Goal: Book appointment/travel/reservation

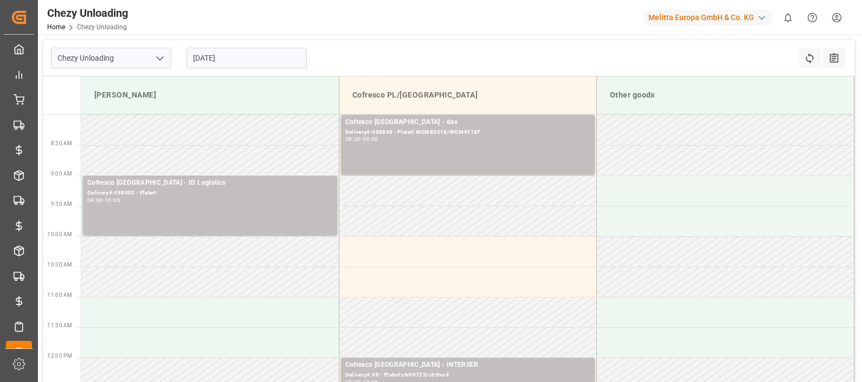
click at [242, 58] on input "[DATE]" at bounding box center [246, 58] width 120 height 21
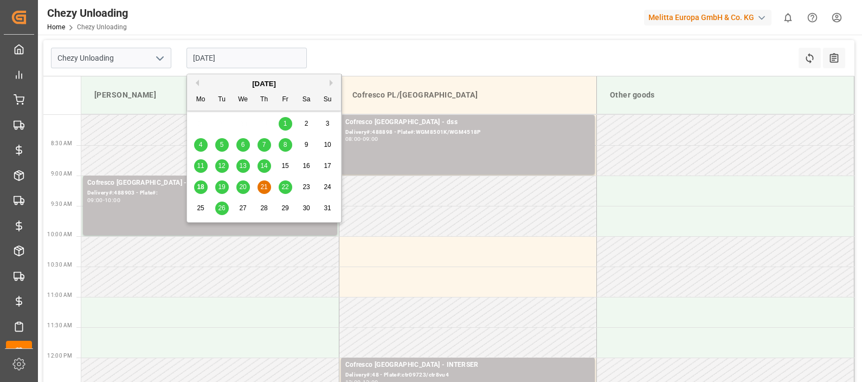
click at [248, 187] on div "20" at bounding box center [243, 187] width 14 height 13
type input "[DATE]"
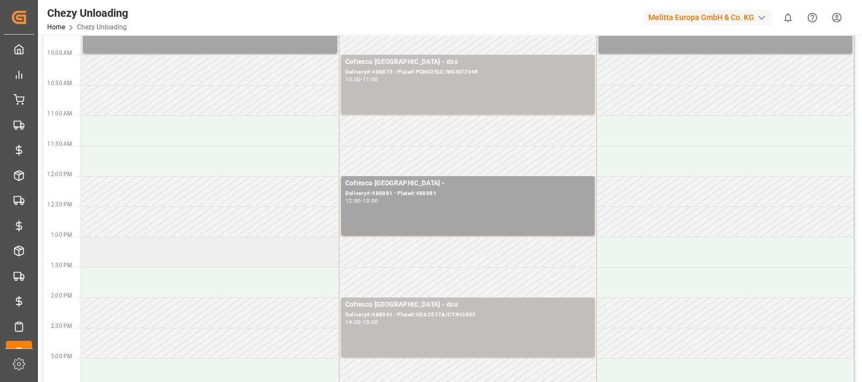
scroll to position [203, 0]
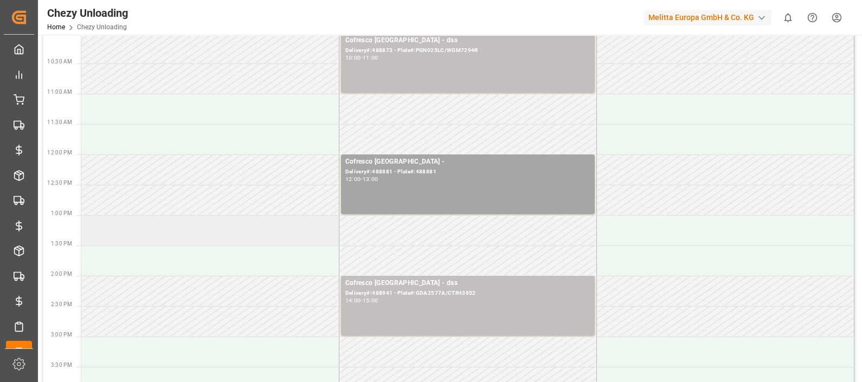
click at [157, 232] on td at bounding box center [210, 230] width 258 height 30
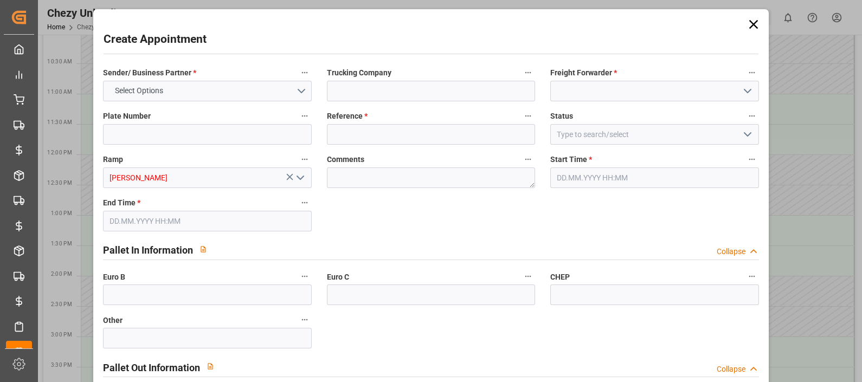
type input "0"
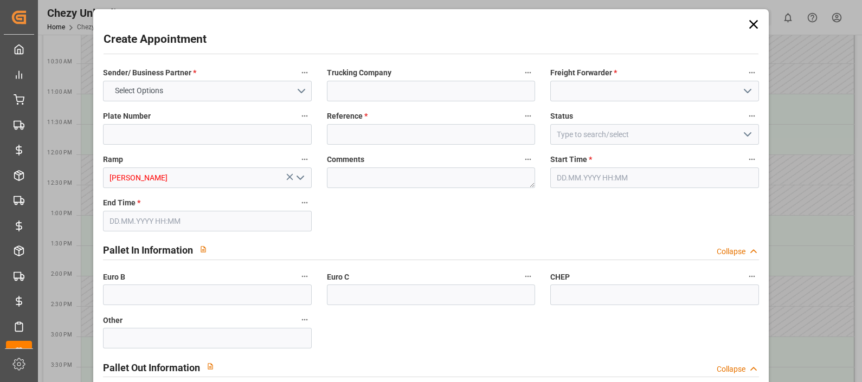
type input "0"
type input "[DATE] 13:00"
type input "[DATE] 14:00"
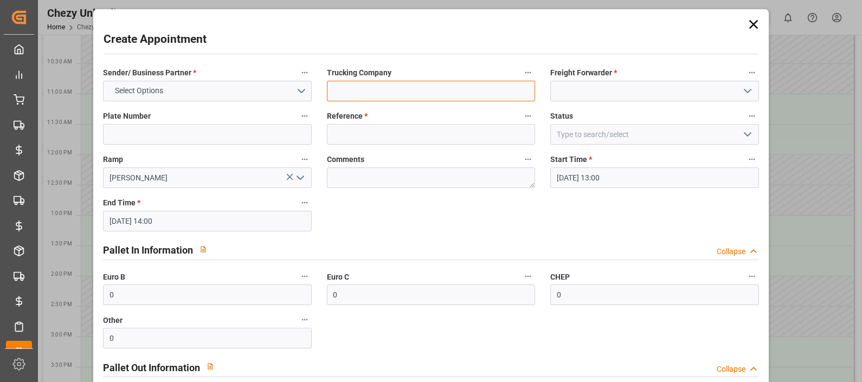
click at [376, 93] on input at bounding box center [431, 91] width 208 height 21
type input "ID Logistics"
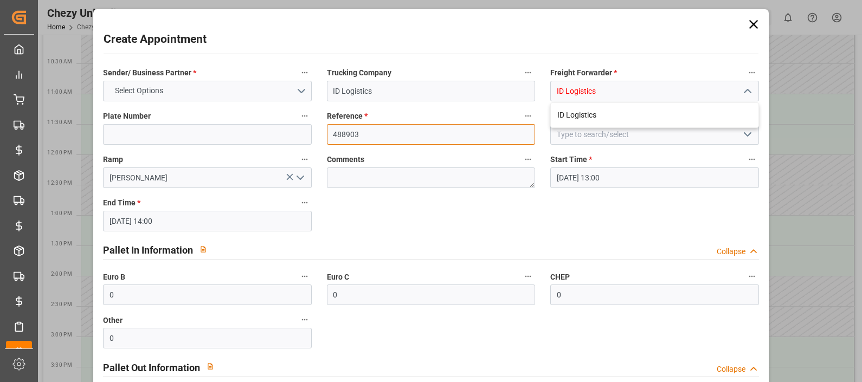
click at [364, 132] on input "488903" at bounding box center [431, 134] width 208 height 21
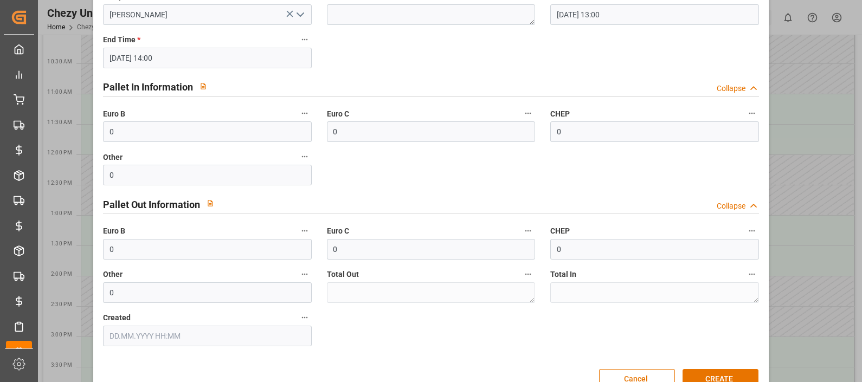
scroll to position [190, 0]
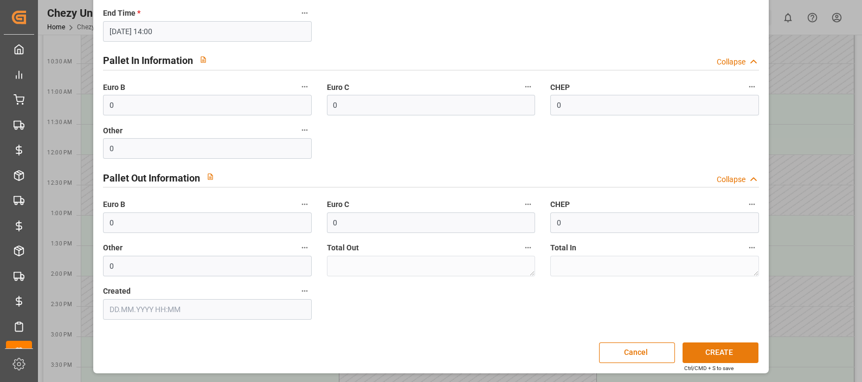
type input "488859"
click at [722, 348] on button "CREATE" at bounding box center [721, 353] width 76 height 21
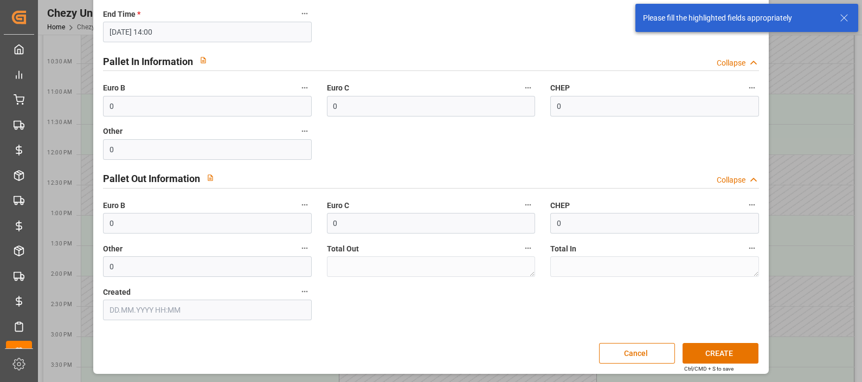
scroll to position [0, 0]
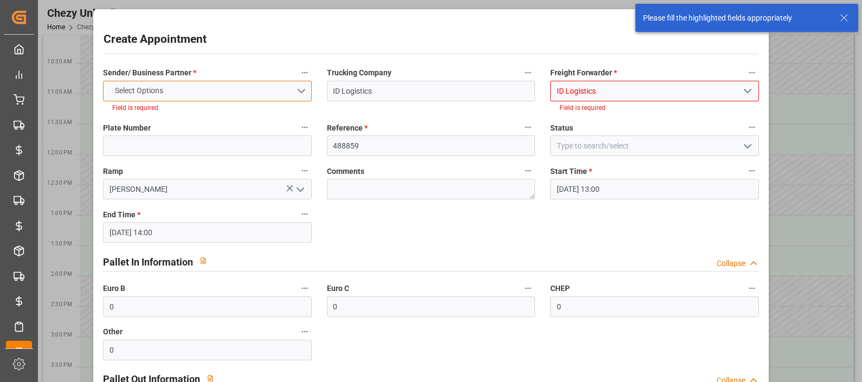
click at [170, 83] on button "Select Options" at bounding box center [207, 91] width 208 height 21
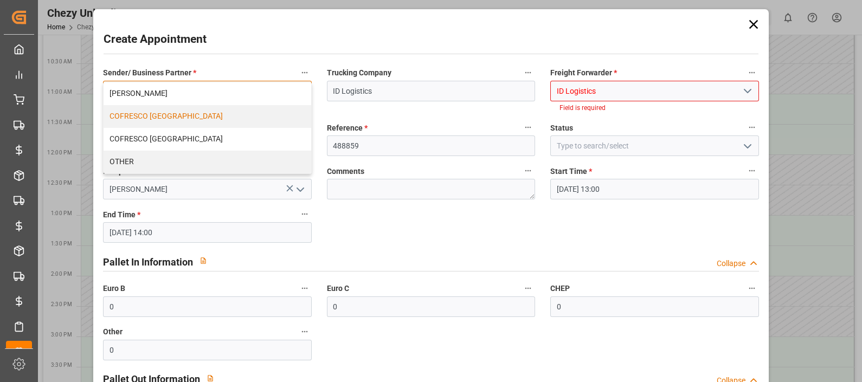
click at [159, 113] on div "COFRESCO [GEOGRAPHIC_DATA]" at bounding box center [207, 116] width 207 height 23
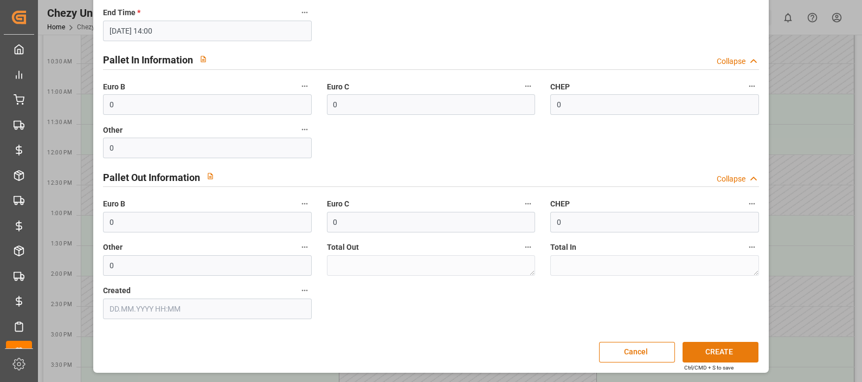
click at [723, 348] on button "CREATE" at bounding box center [721, 352] width 76 height 21
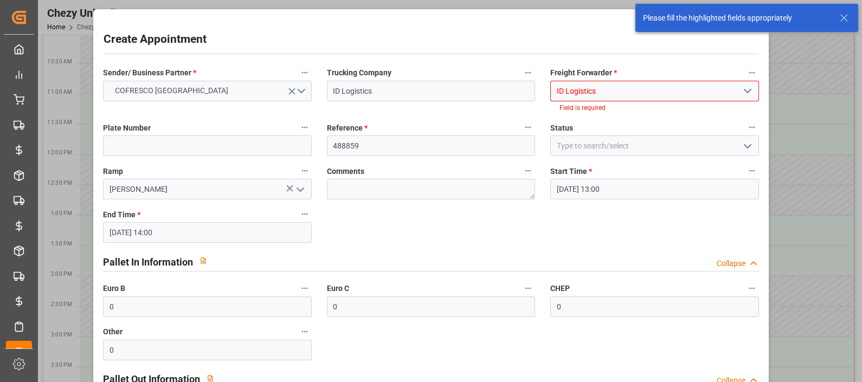
click at [609, 88] on input "ID Logistics" at bounding box center [654, 91] width 208 height 21
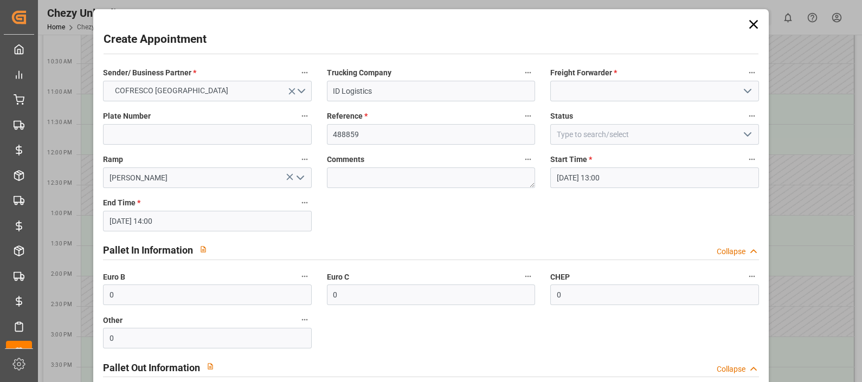
click at [745, 92] on polyline "open menu" at bounding box center [747, 90] width 7 height 3
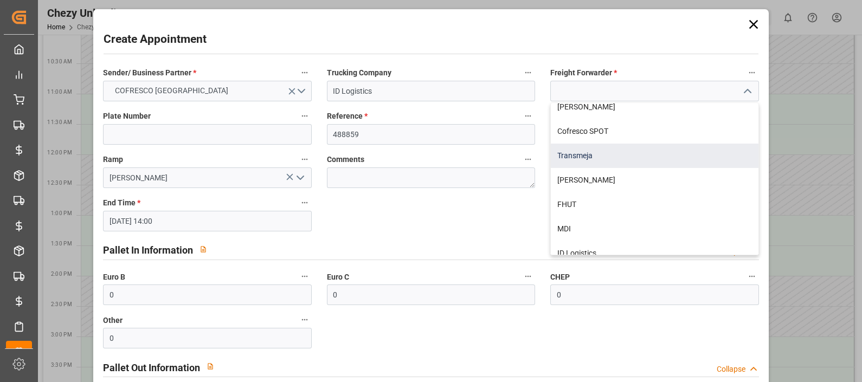
scroll to position [360, 0]
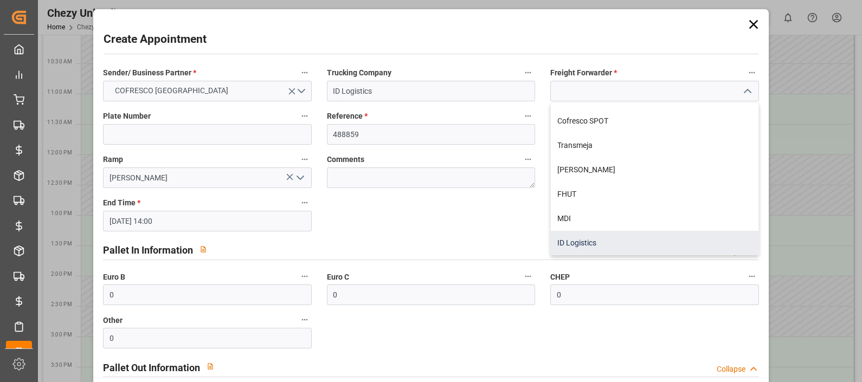
click at [599, 240] on div "ID Logistics" at bounding box center [654, 243] width 207 height 24
type input "ID Logistics"
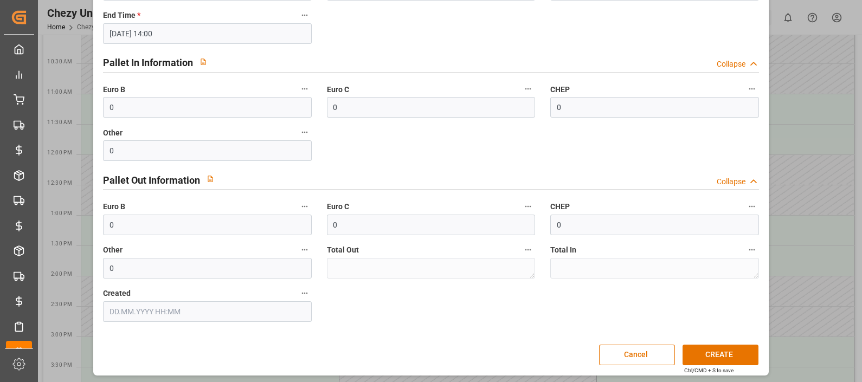
scroll to position [190, 0]
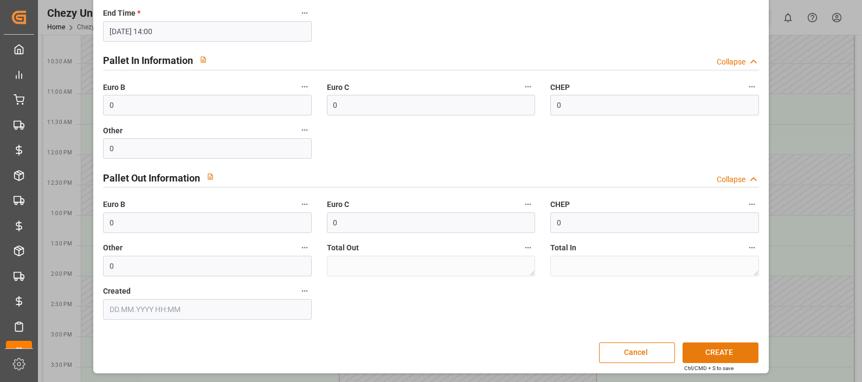
click at [731, 350] on button "CREATE" at bounding box center [721, 353] width 76 height 21
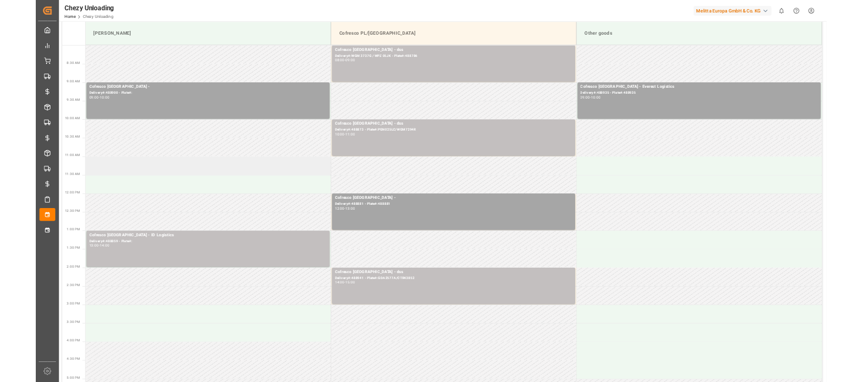
scroll to position [0, 0]
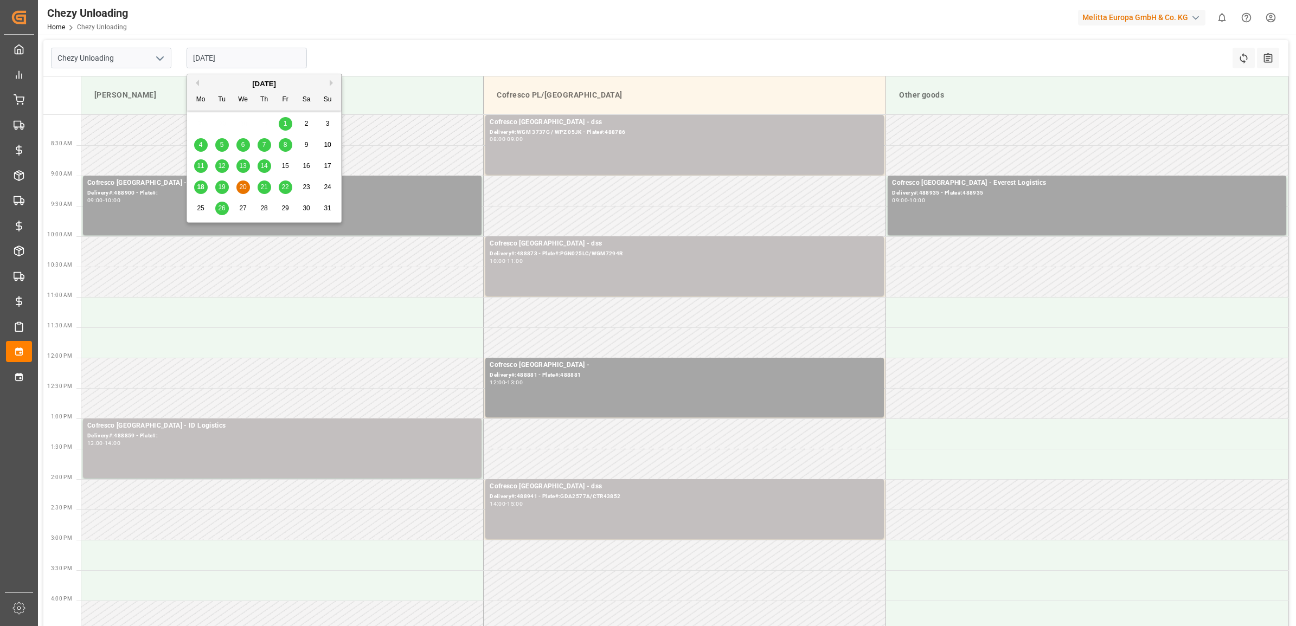
click at [224, 58] on input "[DATE]" at bounding box center [246, 58] width 120 height 21
click at [203, 191] on div "18" at bounding box center [201, 187] width 14 height 13
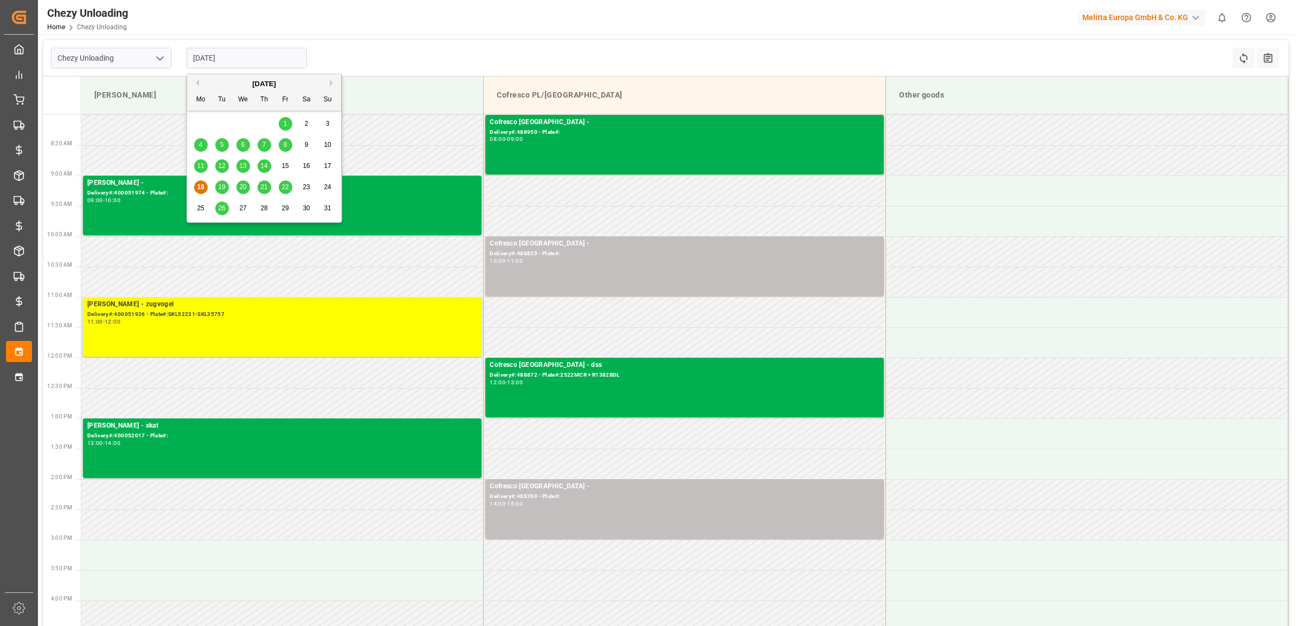
click at [236, 60] on input "[DATE]" at bounding box center [246, 58] width 120 height 21
click at [222, 187] on span "19" at bounding box center [221, 187] width 7 height 8
type input "[DATE]"
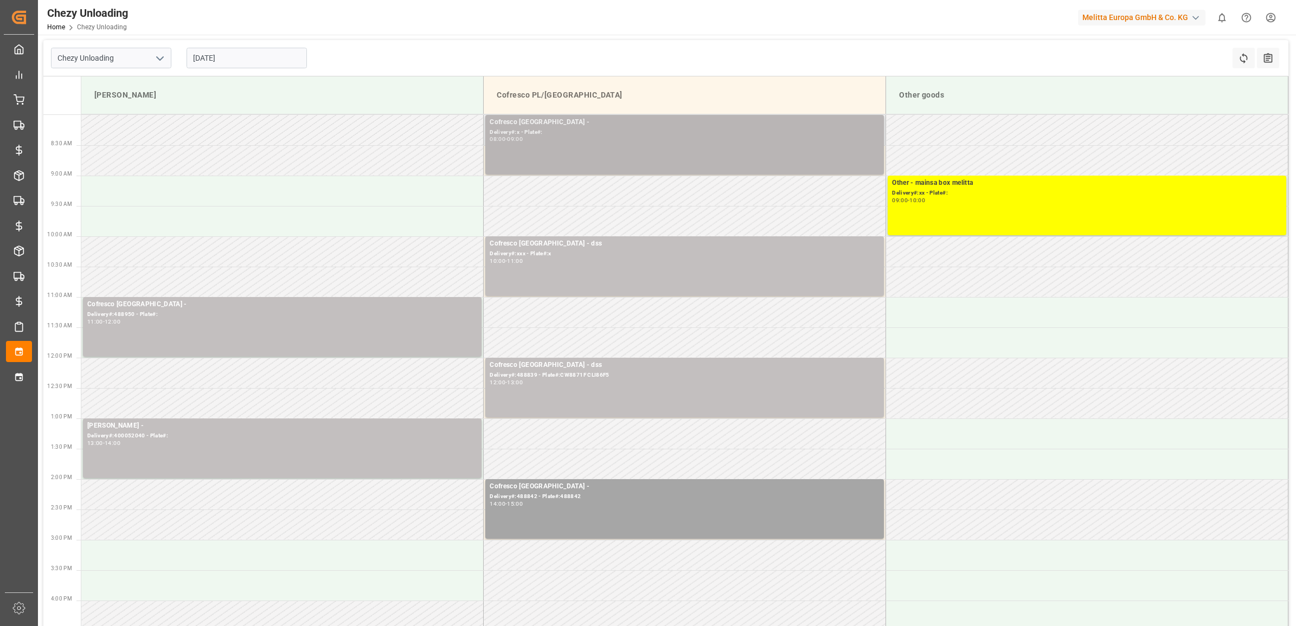
click at [575, 133] on div "Delivery#:x - Plate#:" at bounding box center [685, 132] width 390 height 9
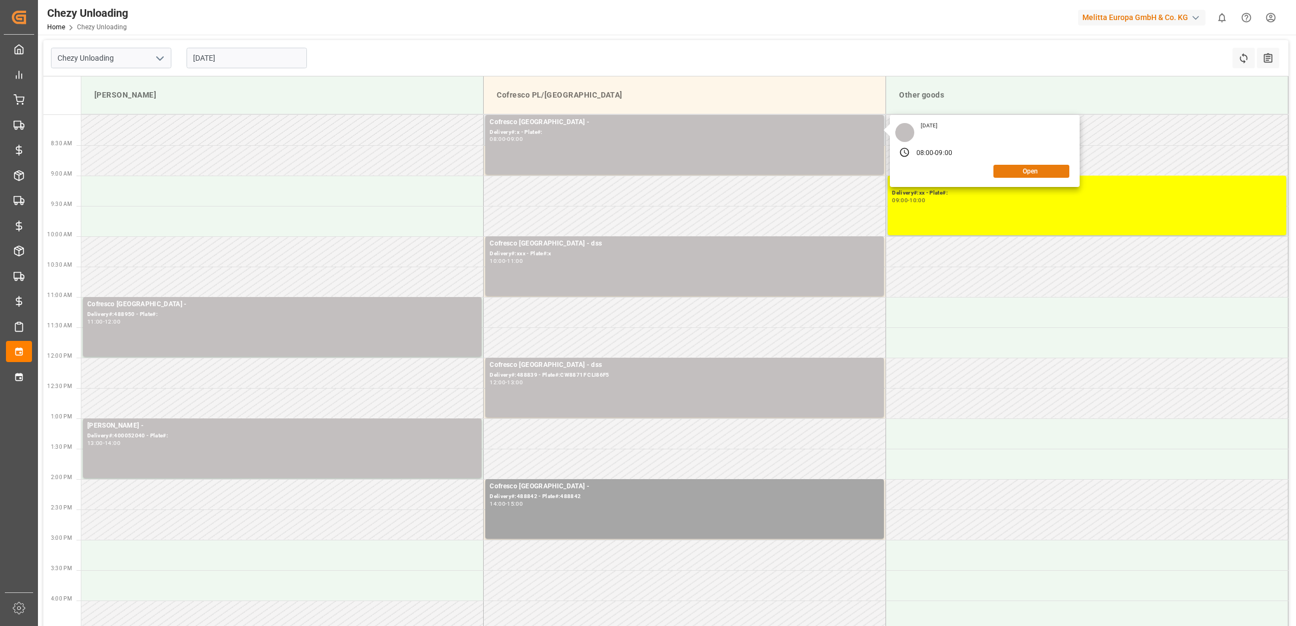
click at [776, 169] on button "Open" at bounding box center [1031, 171] width 76 height 13
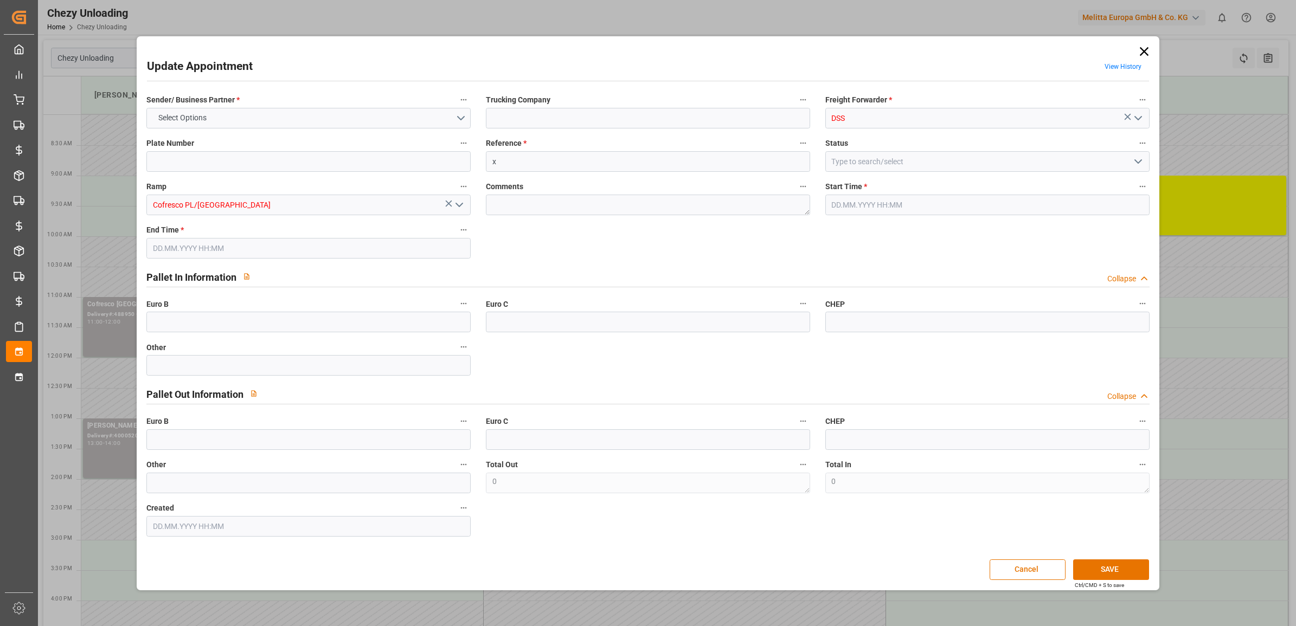
type input "[DATE] 08:00"
type input "[DATE] 09:00"
type input "[DATE] 08:01"
click at [776, 371] on button "Cancel" at bounding box center [1027, 569] width 76 height 21
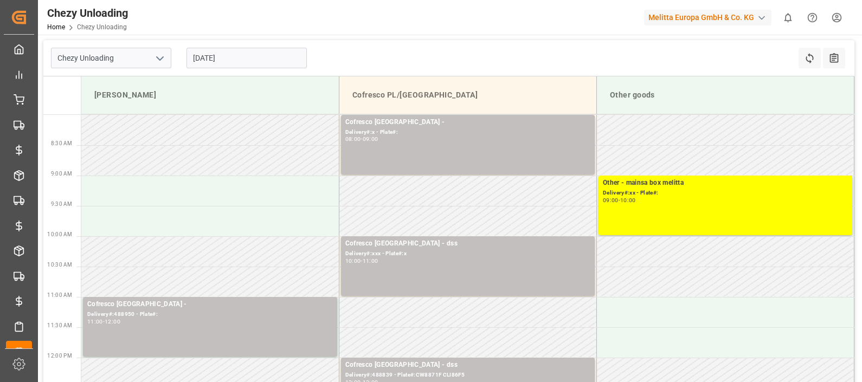
click at [248, 51] on input "[DATE]" at bounding box center [246, 58] width 120 height 21
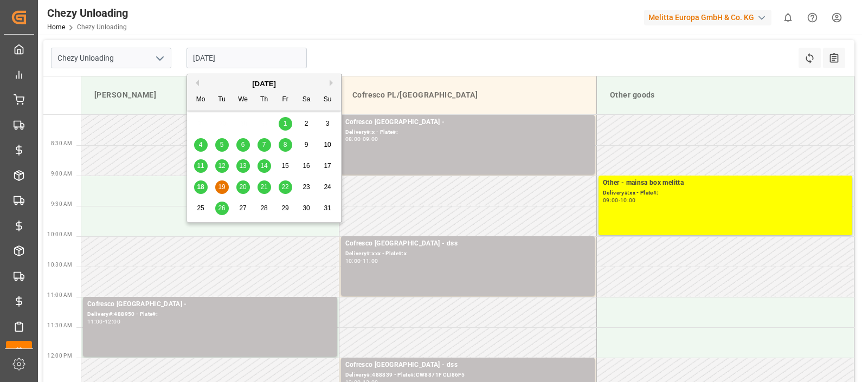
click at [243, 190] on span "20" at bounding box center [242, 187] width 7 height 8
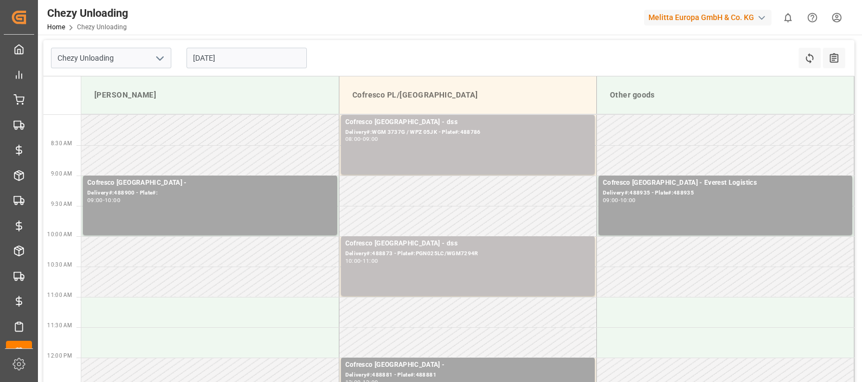
click at [260, 53] on input "[DATE]" at bounding box center [246, 58] width 120 height 21
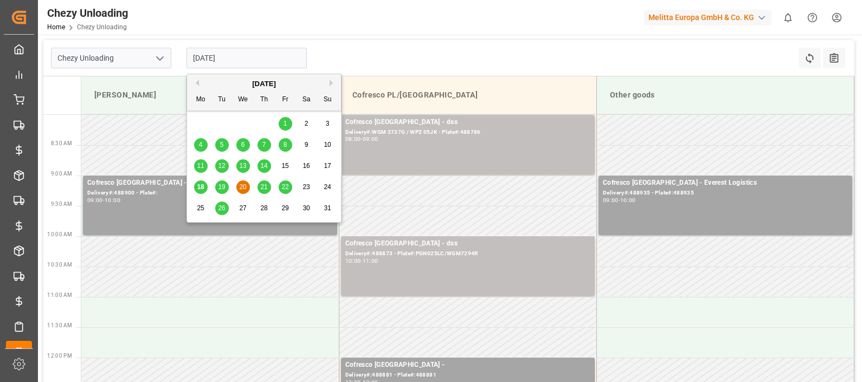
click at [286, 191] on span "22" at bounding box center [284, 187] width 7 height 8
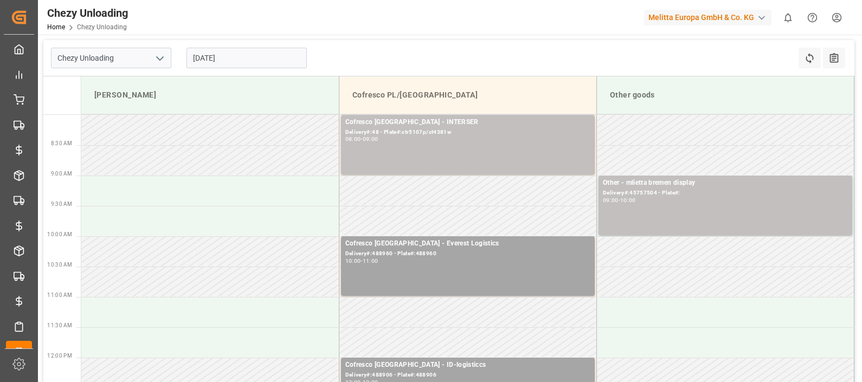
click at [258, 52] on input "[DATE]" at bounding box center [246, 58] width 120 height 21
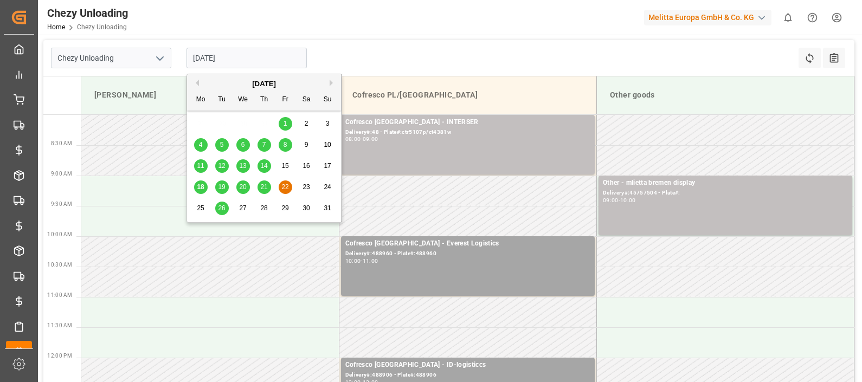
click at [218, 209] on span "26" at bounding box center [221, 208] width 7 height 8
type input "[DATE]"
